Goal: Answer question/provide support: Share knowledge or assist other users

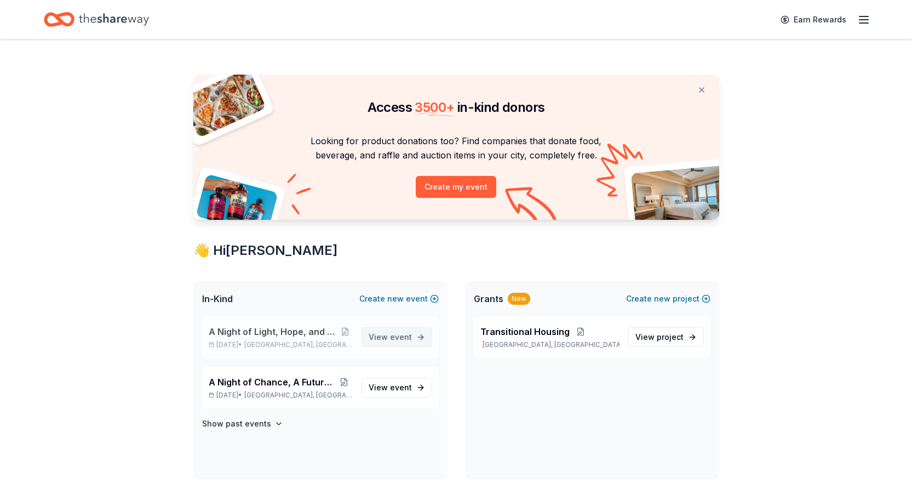
click at [394, 335] on span "event" at bounding box center [401, 336] width 22 height 9
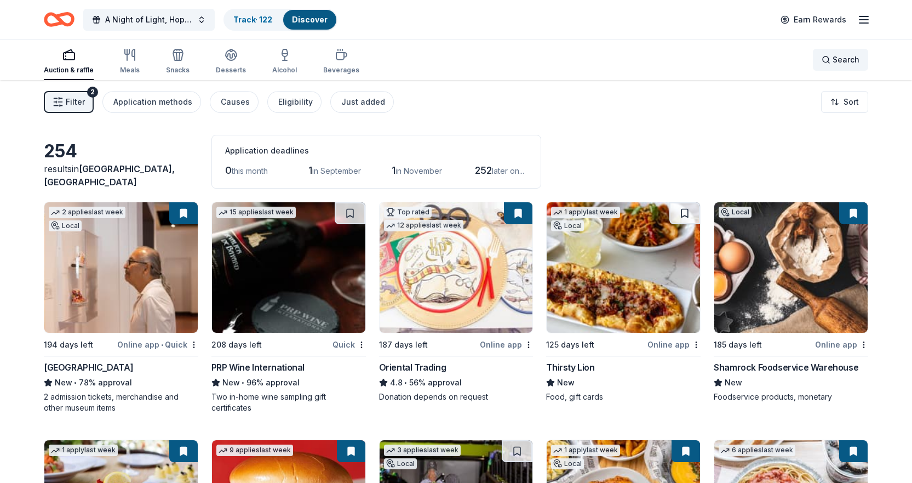
click at [837, 60] on span "Search" at bounding box center [846, 59] width 27 height 13
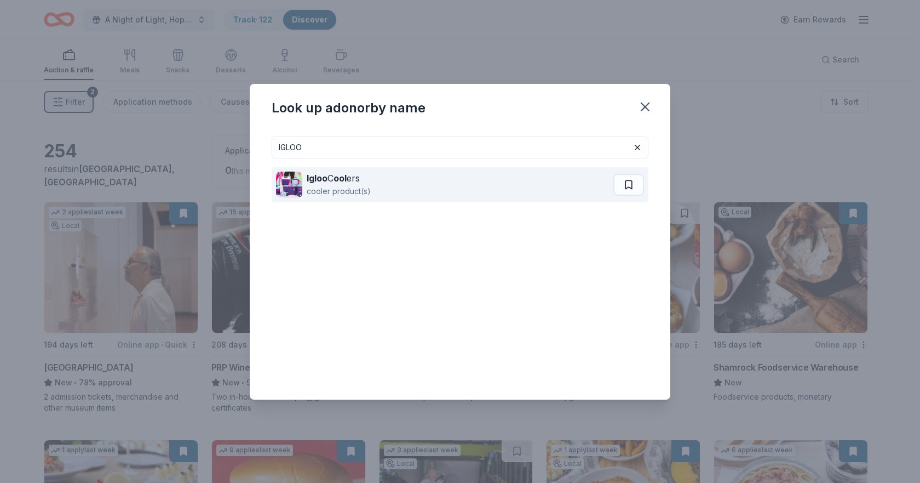
type input "IGLOO"
click at [309, 180] on strong "Igloo" at bounding box center [317, 178] width 21 height 11
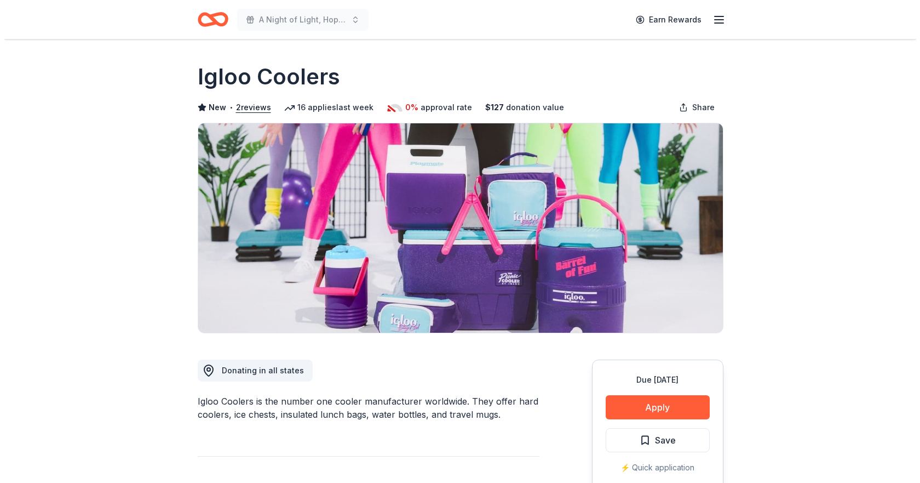
scroll to position [164, 0]
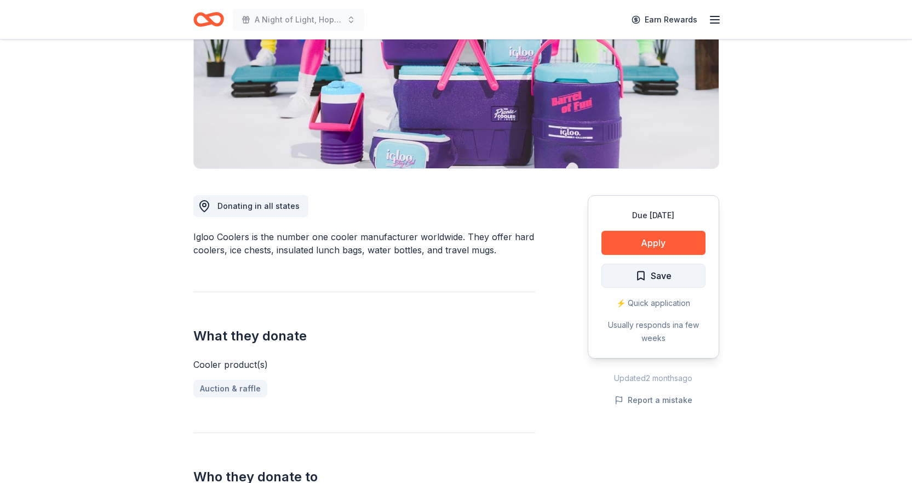
click at [652, 273] on span "Save" at bounding box center [661, 275] width 21 height 14
click at [652, 273] on html "A Night of Light, Hope, and Legacy Gala 2026 Earn Rewards Due in 185 days Share…" at bounding box center [456, 77] width 912 height 483
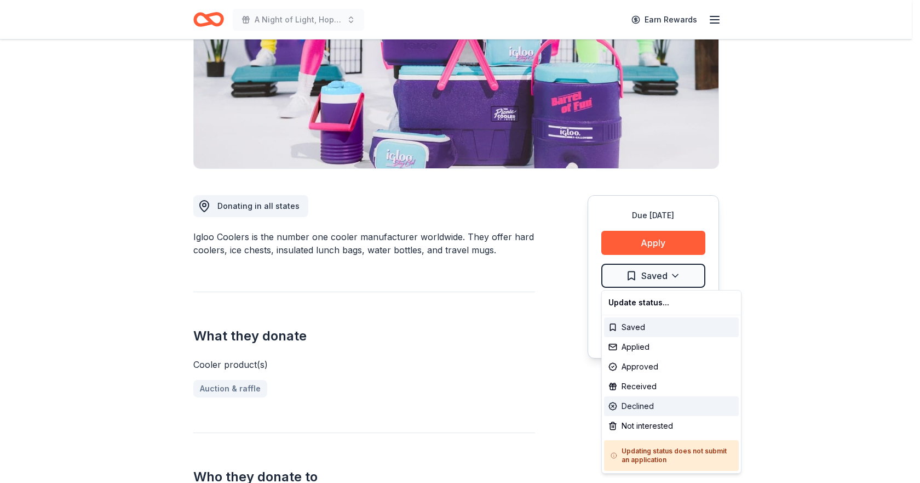
click at [639, 411] on div "Declined" at bounding box center [671, 406] width 135 height 20
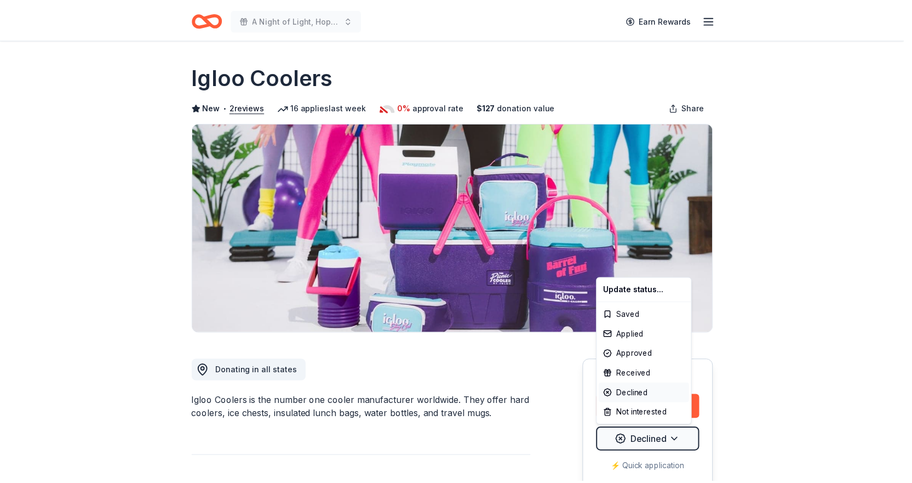
scroll to position [0, 0]
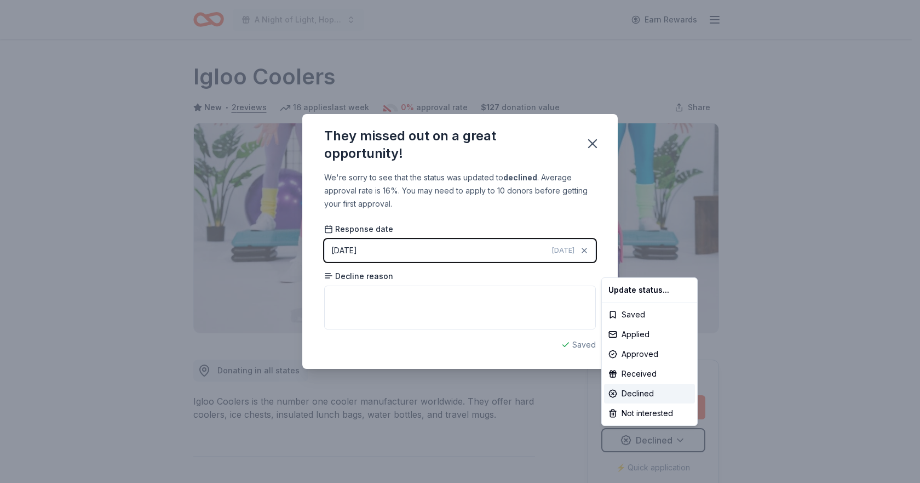
click at [376, 313] on html "A Night of Light, Hope, and Legacy Gala 2026 Earn Rewards Due in 185 days Share…" at bounding box center [460, 241] width 920 height 483
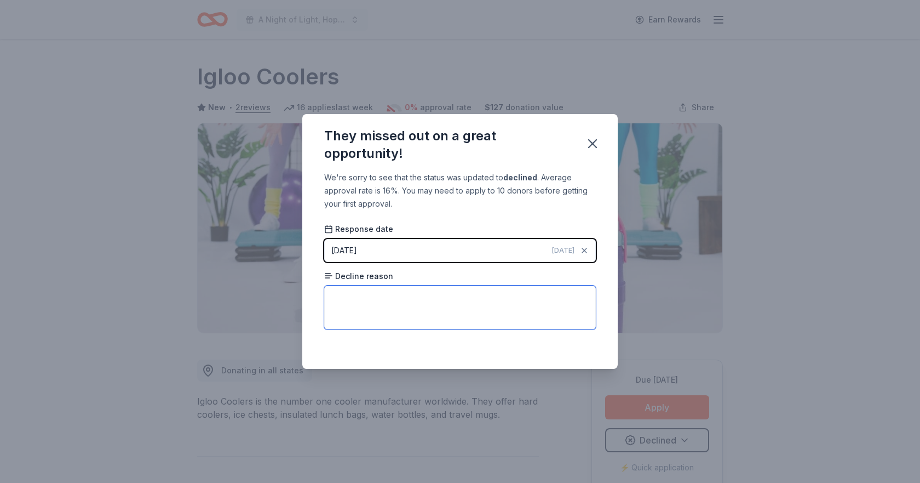
click at [362, 301] on textarea at bounding box center [460, 307] width 272 height 44
paste textarea "We recently reviewed your request; however, we are unable to participate at thi…"
type textarea "We recently reviewed your request; however, we are unable to participate at thi…"
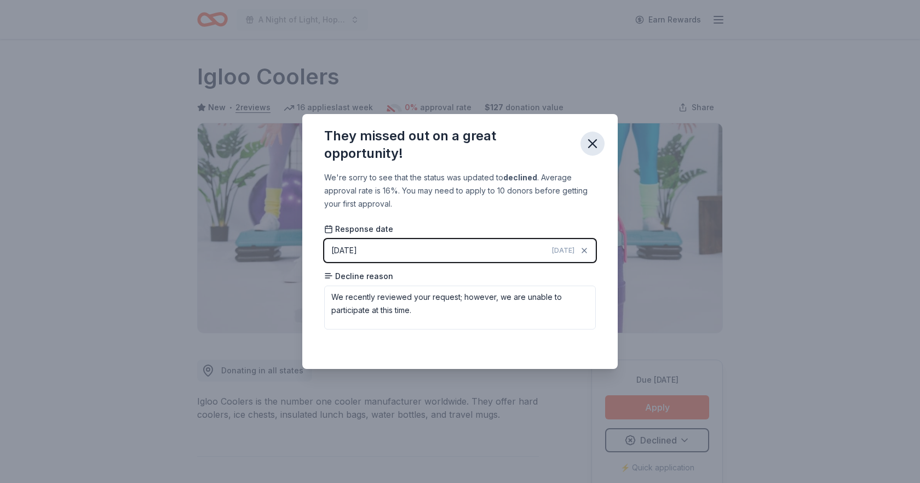
click at [594, 142] on icon "button" at bounding box center [593, 144] width 8 height 8
